Goal: Information Seeking & Learning: Find specific fact

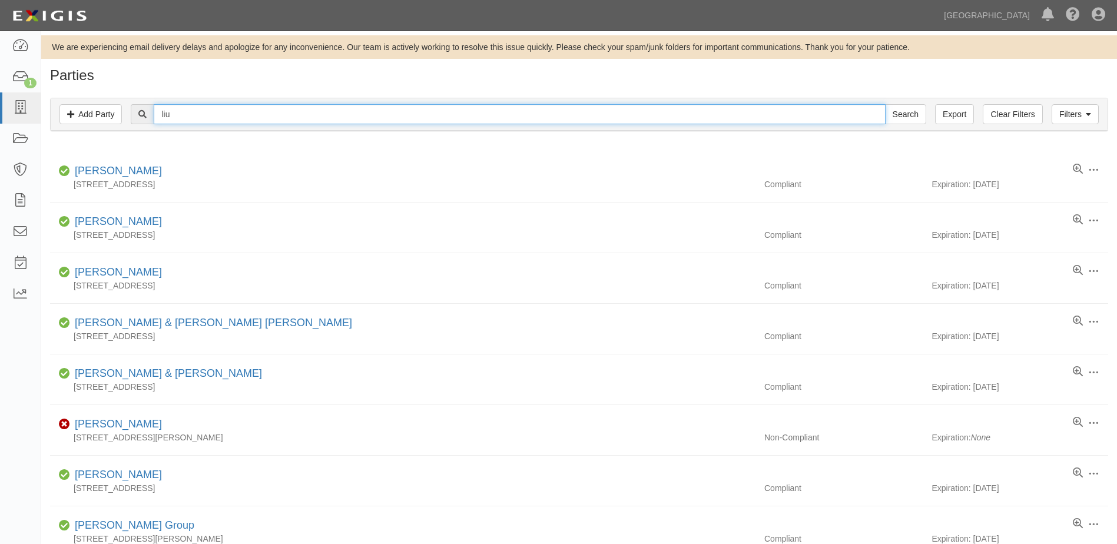
drag, startPoint x: 202, startPoint y: 114, endPoint x: -51, endPoint y: 110, distance: 253.3
type input "parkinson"
click at [885, 104] on input "Search" at bounding box center [905, 114] width 41 height 20
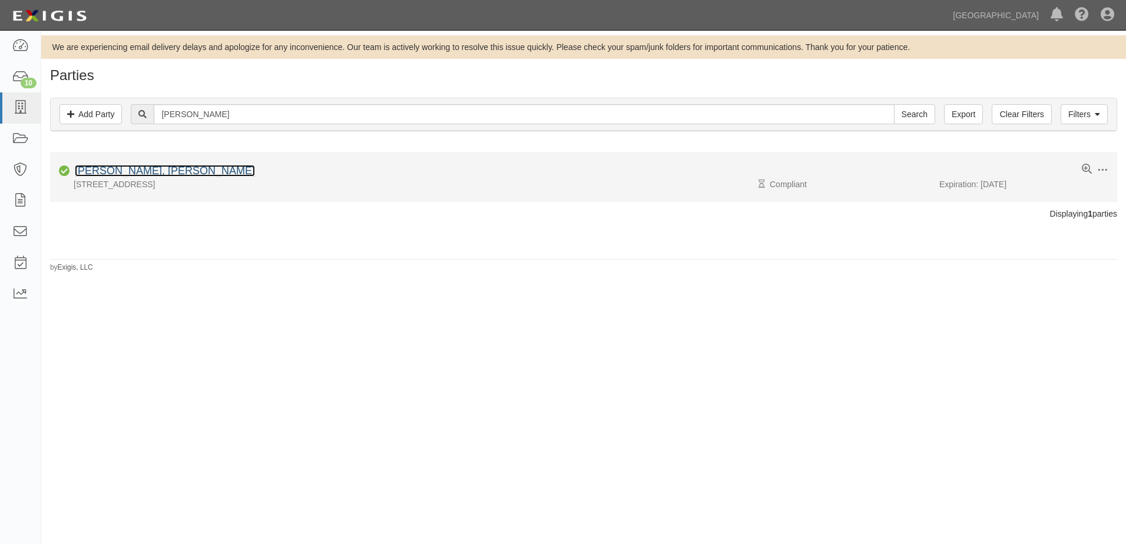
click at [219, 169] on link "[PERSON_NAME], [PERSON_NAME]" at bounding box center [165, 171] width 180 height 12
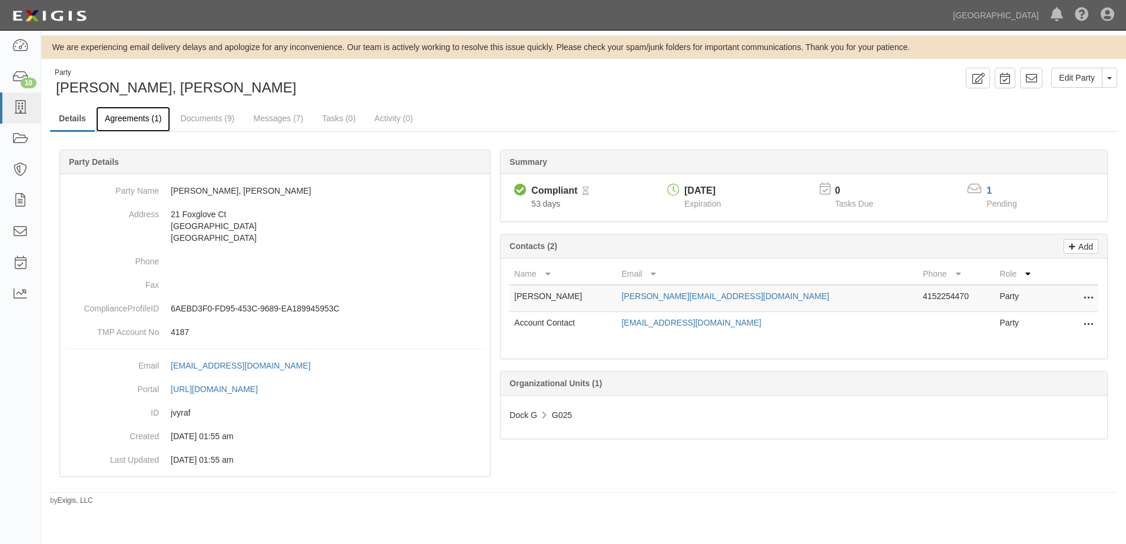
click at [126, 116] on link "Agreements (1)" at bounding box center [133, 119] width 74 height 25
click at [214, 121] on link "Documents (9)" at bounding box center [207, 119] width 72 height 25
click at [19, 110] on icon at bounding box center [20, 108] width 16 height 14
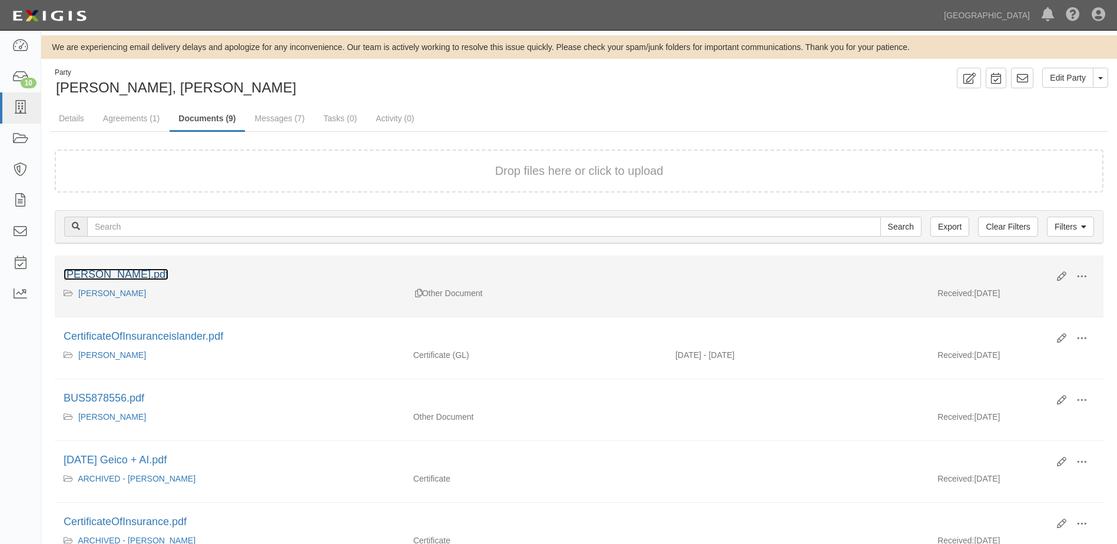
click at [117, 271] on link "M.Parkinson.pdf" at bounding box center [116, 275] width 105 height 12
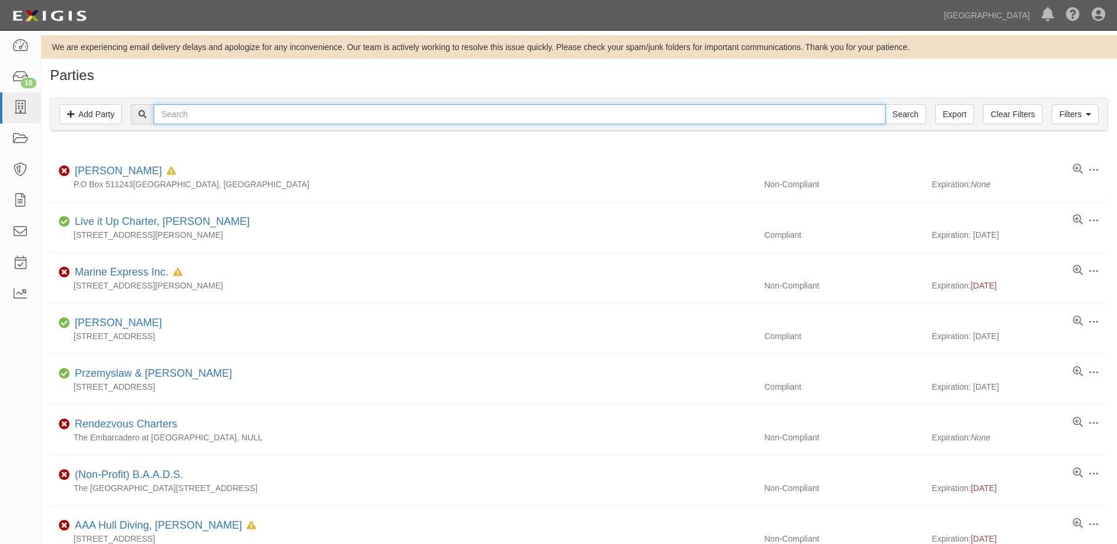
click at [232, 115] on input "text" at bounding box center [519, 114] width 731 height 20
type input "[PERSON_NAME]"
click at [885, 104] on input "Search" at bounding box center [905, 114] width 41 height 20
